Goal: Task Accomplishment & Management: Manage account settings

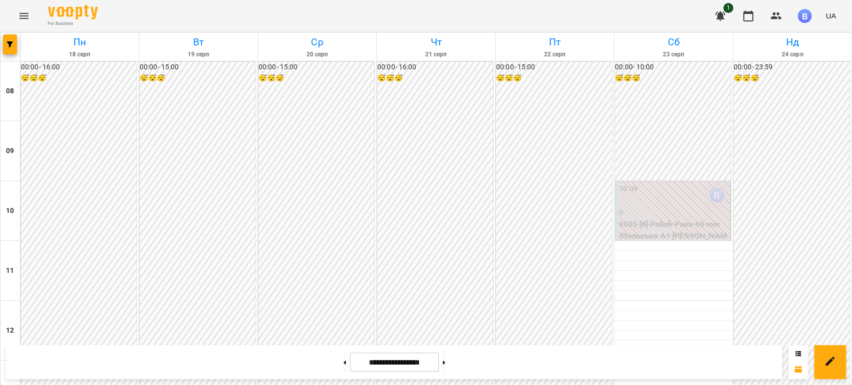
scroll to position [555, 0]
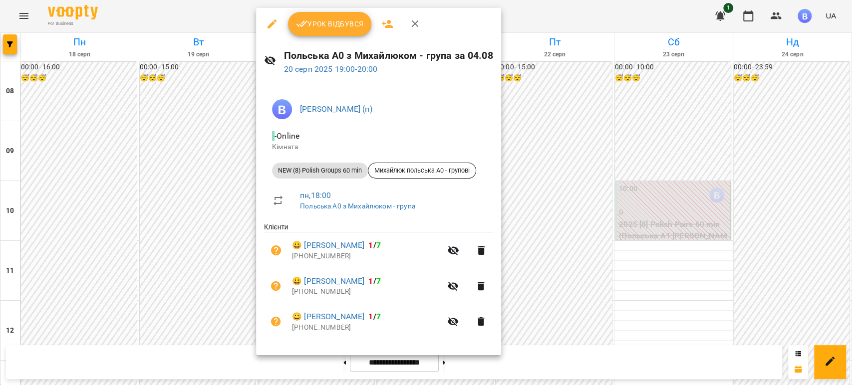
click at [217, 344] on div at bounding box center [426, 192] width 852 height 385
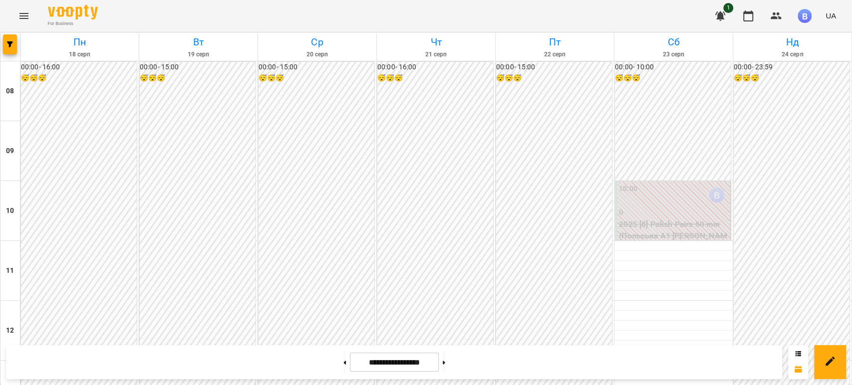
scroll to position [453, 0]
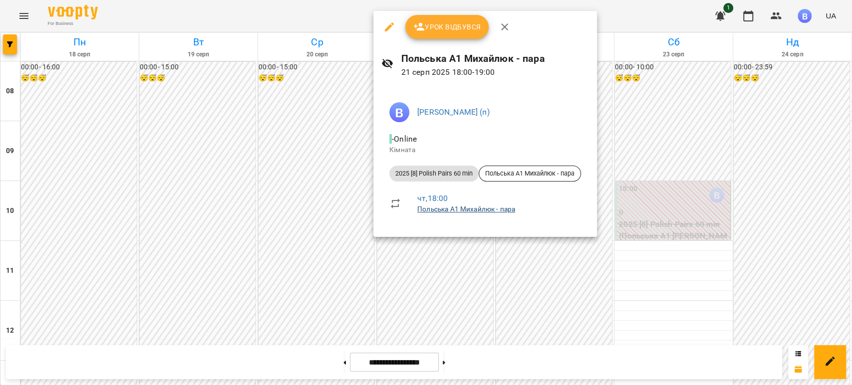
click at [443, 208] on link "Польська А1 Михайлюк - пара" at bounding box center [466, 209] width 98 height 8
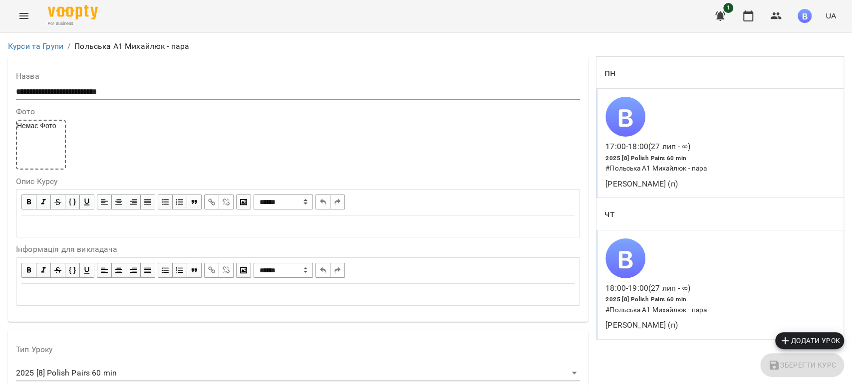
scroll to position [797, 0]
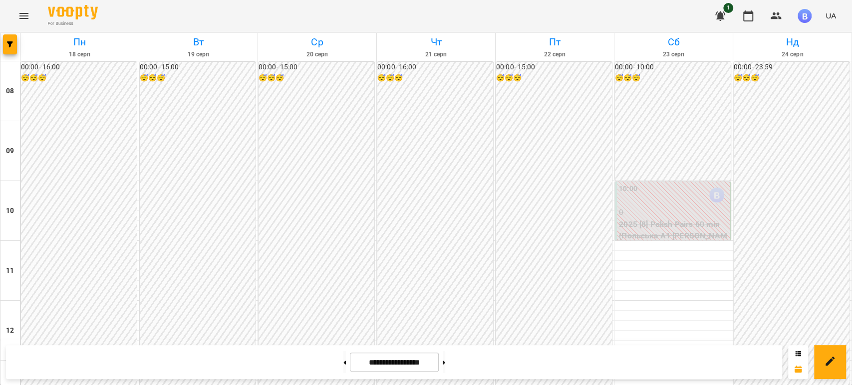
scroll to position [619, 0]
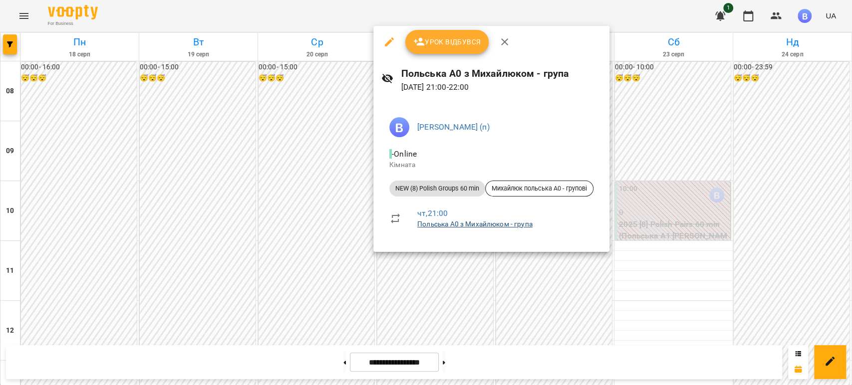
click at [443, 225] on link "Польська А0 з Михайлюком - група" at bounding box center [474, 224] width 115 height 8
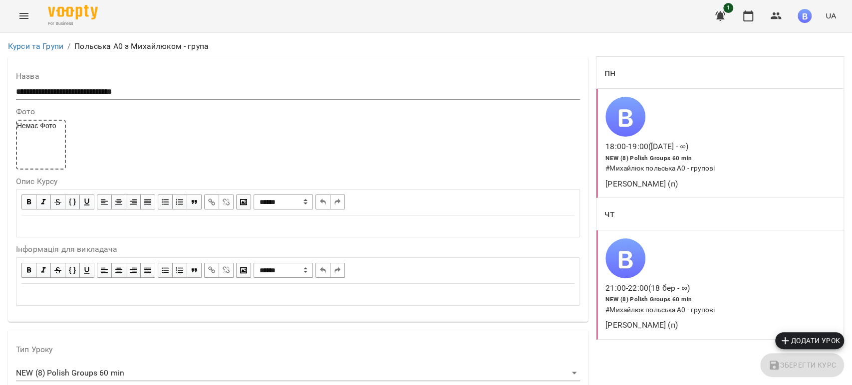
scroll to position [721, 0]
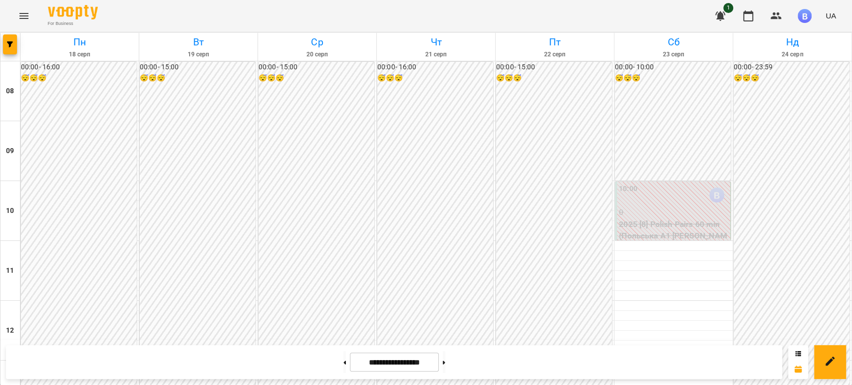
scroll to position [499, 0]
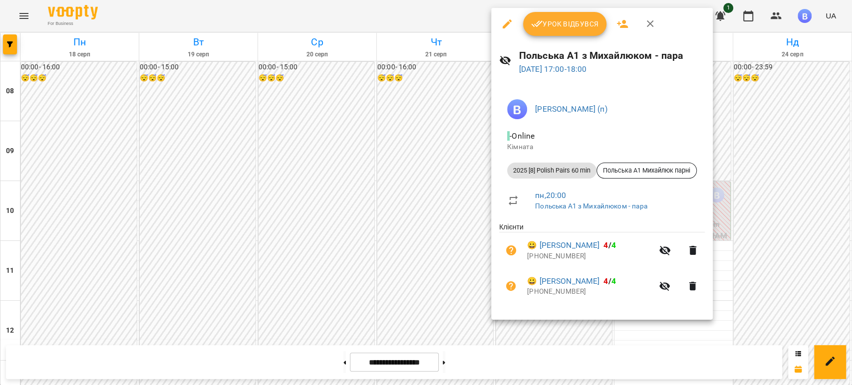
click at [791, 149] on div at bounding box center [426, 192] width 852 height 385
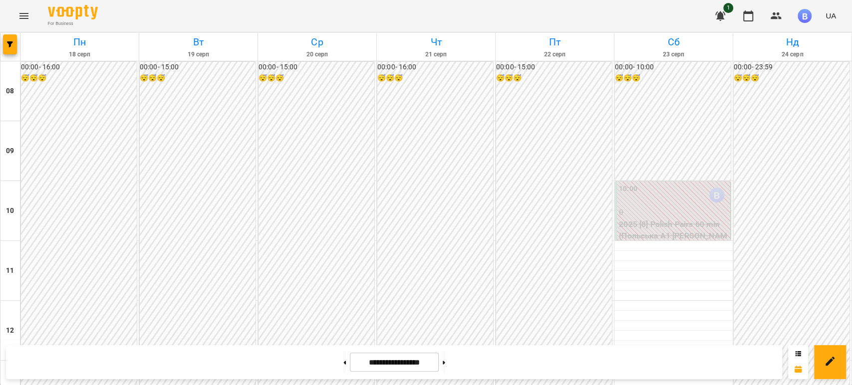
scroll to position [555, 0]
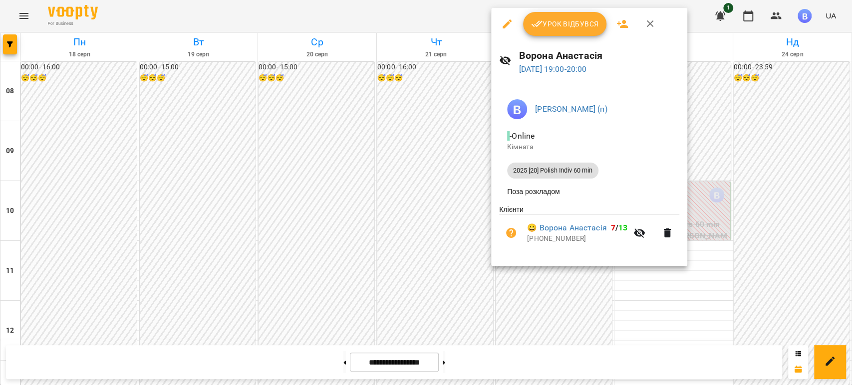
click at [759, 193] on div at bounding box center [426, 192] width 852 height 385
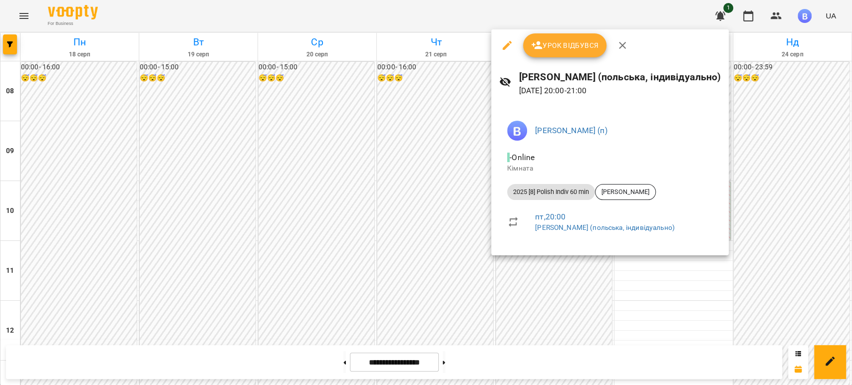
click at [781, 218] on div at bounding box center [426, 192] width 852 height 385
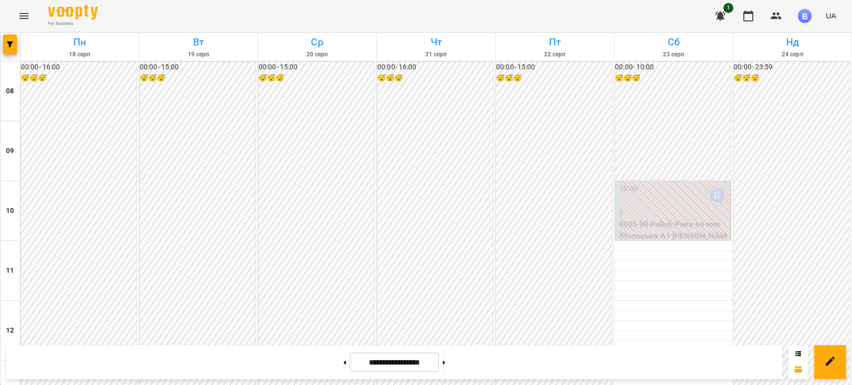
scroll to position [9, 0]
click at [649, 207] on p "0" at bounding box center [673, 213] width 109 height 12
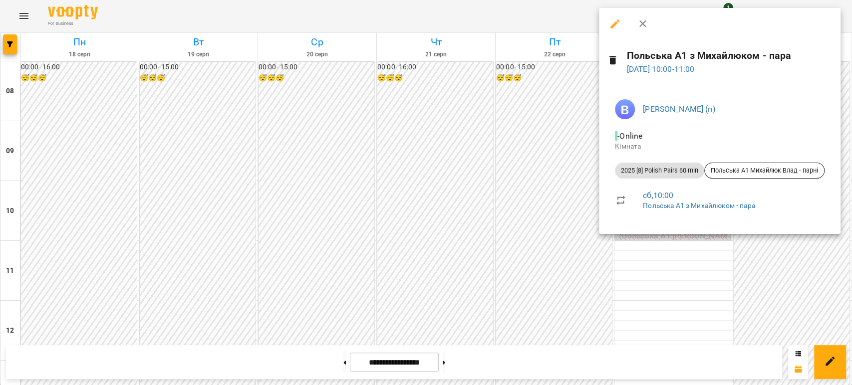
click at [656, 285] on div at bounding box center [426, 192] width 852 height 385
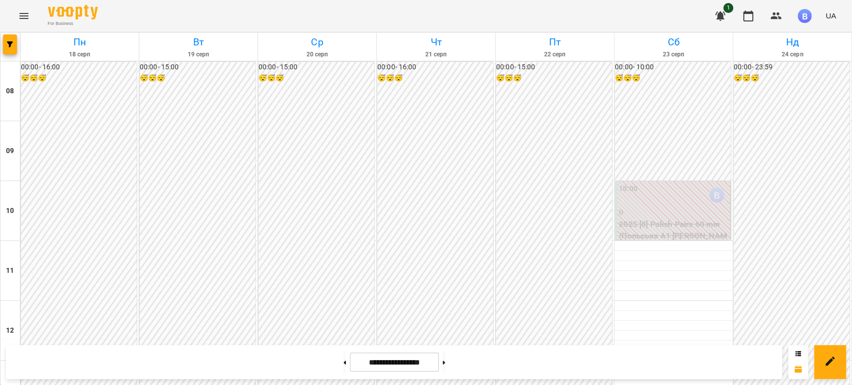
scroll to position [619, 0]
